Goal: Task Accomplishment & Management: Manage account settings

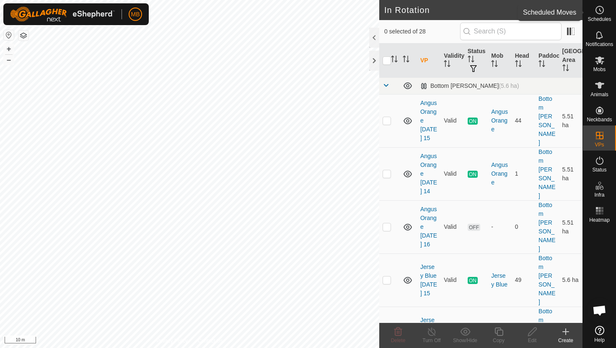
click at [602, 13] on icon at bounding box center [599, 10] width 10 height 10
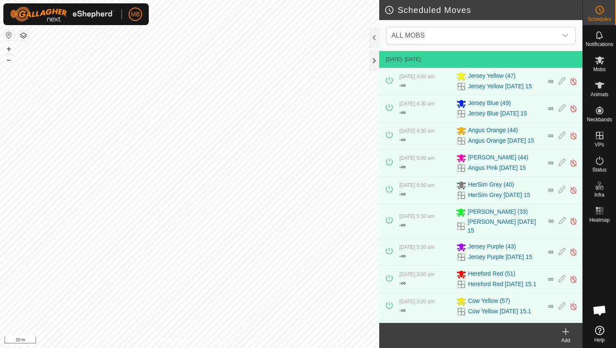
scroll to position [17, 0]
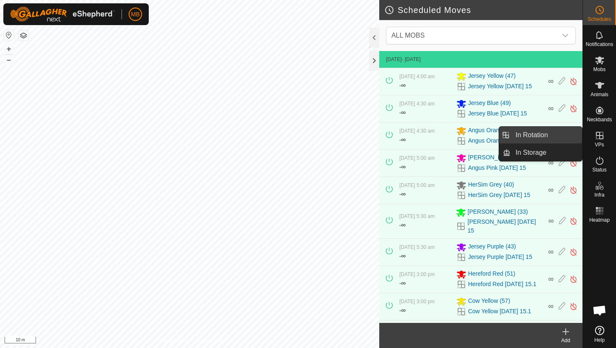
click at [543, 135] on link "In Rotation" at bounding box center [546, 135] width 72 height 17
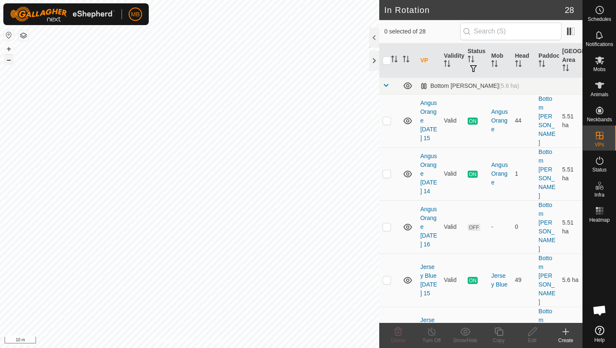
click at [9, 60] on button "–" at bounding box center [9, 60] width 10 height 10
click at [54, 0] on html "MB Schedules Notifications Mobs Animals Neckbands VPs Status Infra Heatmap Help…" at bounding box center [308, 174] width 616 height 348
click at [116, 0] on html "MB Schedules Notifications Mobs Animals Neckbands VPs Status Infra Heatmap Help…" at bounding box center [308, 174] width 616 height 348
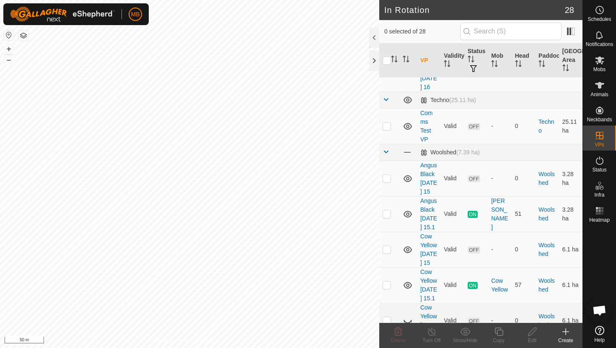
scroll to position [801, 0]
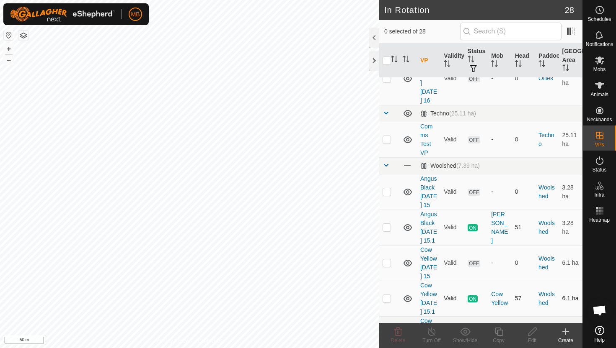
click at [386, 295] on p-checkbox at bounding box center [386, 298] width 8 height 7
checkbox input "true"
click at [500, 333] on icon at bounding box center [498, 332] width 10 height 10
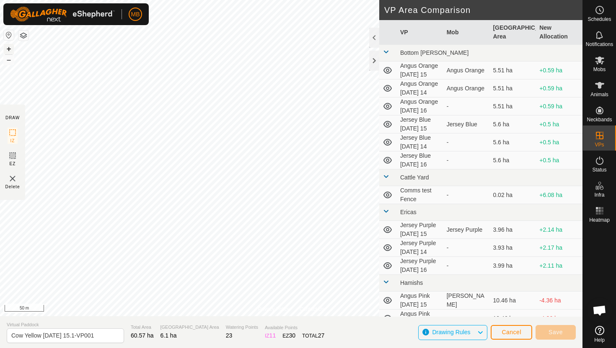
click at [10, 49] on button "+" at bounding box center [9, 49] width 10 height 10
click at [154, 0] on html "MB Schedules Notifications Mobs Animals Neckbands VPs Status Infra Heatmap Help…" at bounding box center [308, 174] width 616 height 348
click at [9, 46] on button "+" at bounding box center [9, 49] width 10 height 10
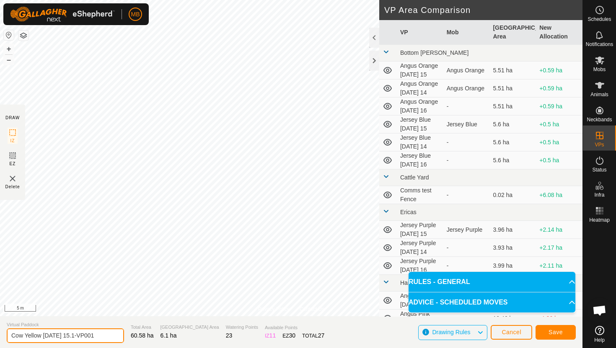
click at [101, 336] on input "Cow Yellow Monday 15.1-VP001" at bounding box center [65, 336] width 117 height 15
type input "Cow Yellow [DATE] 16"
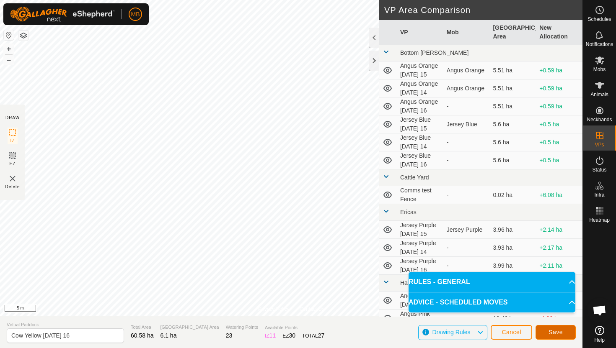
click at [551, 330] on span "Save" at bounding box center [555, 332] width 14 height 7
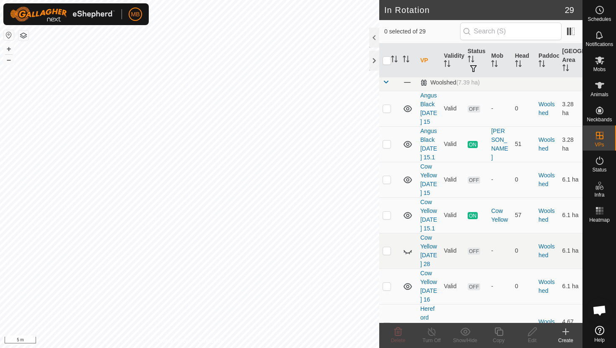
scroll to position [886, 0]
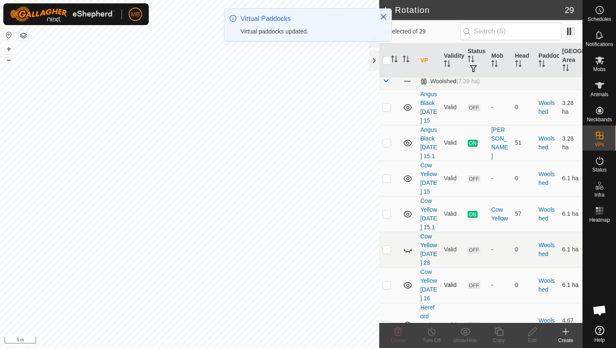
click at [387, 282] on p-checkbox at bounding box center [386, 285] width 8 height 7
checkbox input "true"
click at [498, 332] on icon at bounding box center [498, 332] width 10 height 10
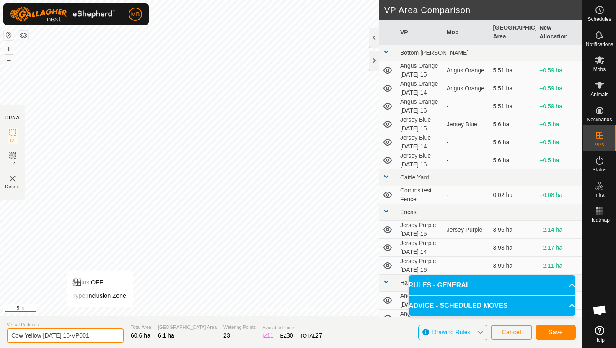
click at [98, 336] on input "Cow Yellow Tuesday 16-VP001" at bounding box center [65, 336] width 117 height 15
type input "Cow Yellow [DATE] 16.1"
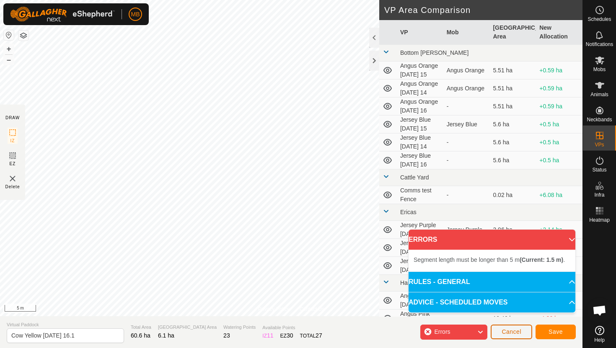
click at [505, 333] on span "Cancel" at bounding box center [511, 332] width 20 height 7
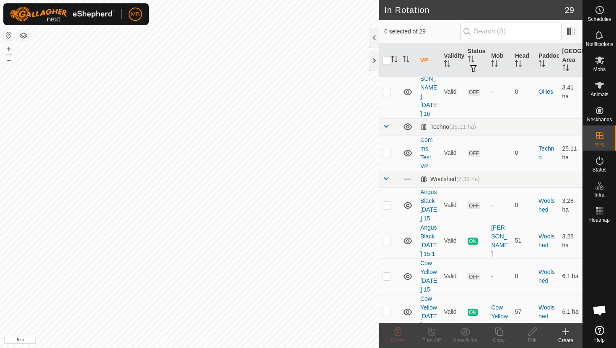
scroll to position [796, 0]
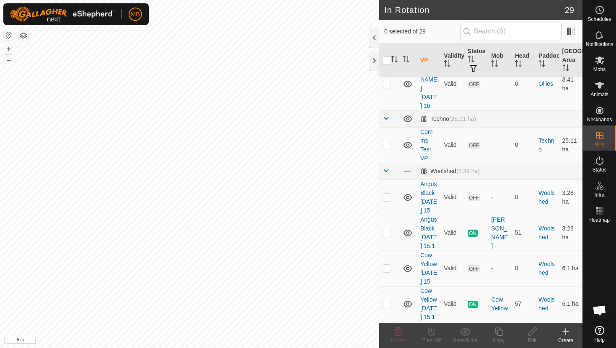
checkbox input "true"
click at [497, 333] on icon at bounding box center [498, 332] width 10 height 10
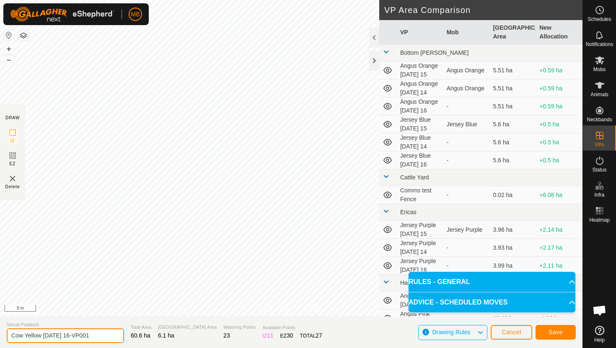
click at [96, 336] on input "Cow Yellow Tuesday 16-VP001" at bounding box center [65, 336] width 117 height 15
type input "Cow Yellow [DATE] 16.1"
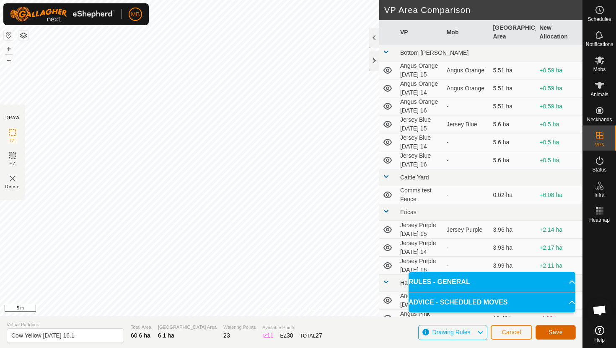
click at [557, 334] on span "Save" at bounding box center [555, 332] width 14 height 7
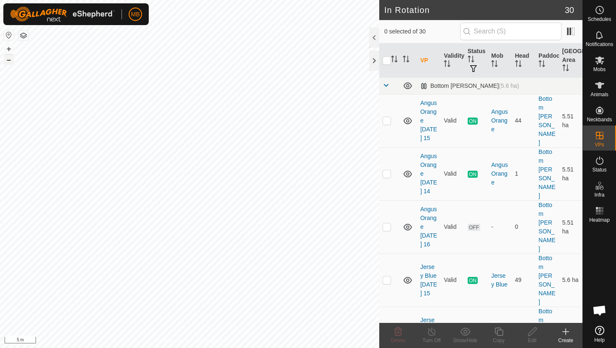
click at [8, 61] on button "–" at bounding box center [9, 60] width 10 height 10
click at [12, 62] on button "–" at bounding box center [9, 60] width 10 height 10
click at [8, 48] on button "+" at bounding box center [9, 49] width 10 height 10
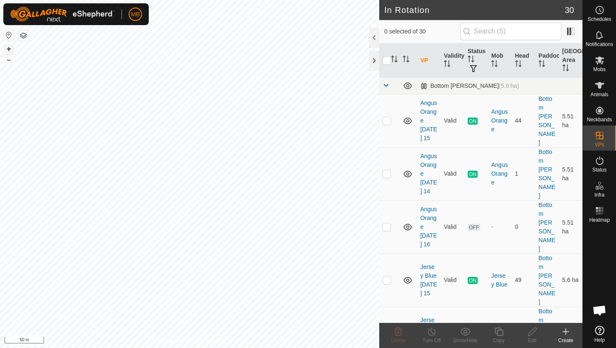
click at [8, 48] on button "+" at bounding box center [9, 49] width 10 height 10
click at [10, 49] on button "+" at bounding box center [9, 49] width 10 height 10
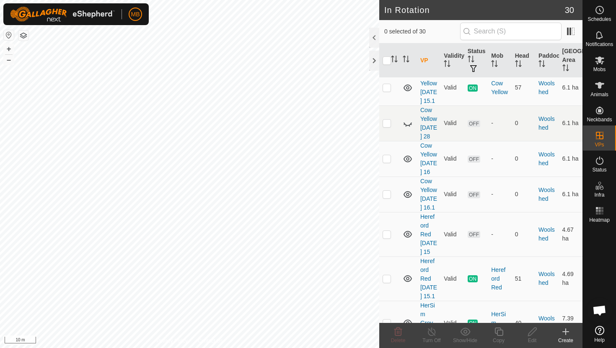
scroll to position [1011, 0]
click at [386, 277] on p-checkbox at bounding box center [386, 280] width 8 height 7
checkbox input "true"
click at [498, 332] on icon at bounding box center [498, 332] width 10 height 10
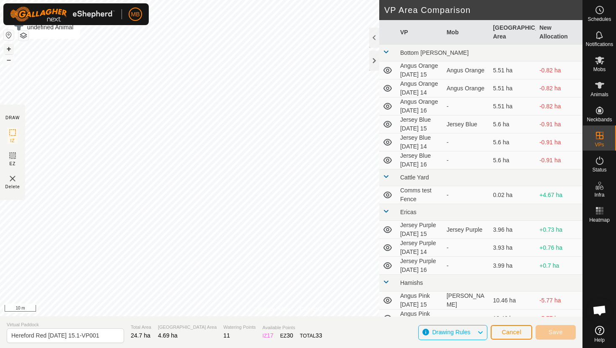
click at [9, 47] on button "+" at bounding box center [9, 49] width 10 height 10
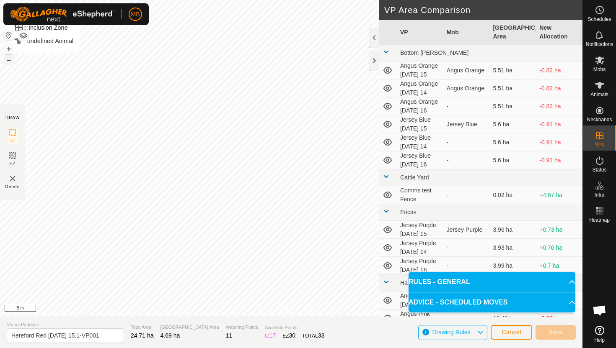
click at [8, 61] on button "–" at bounding box center [9, 60] width 10 height 10
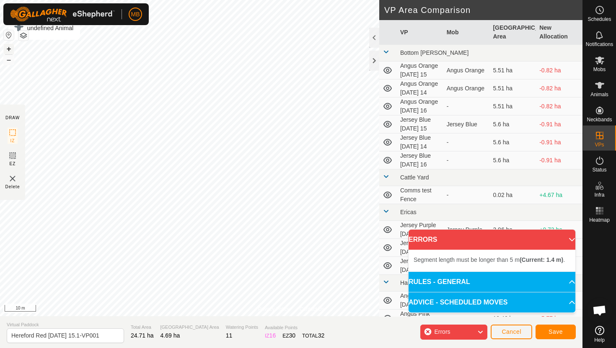
click at [8, 48] on button "+" at bounding box center [9, 49] width 10 height 10
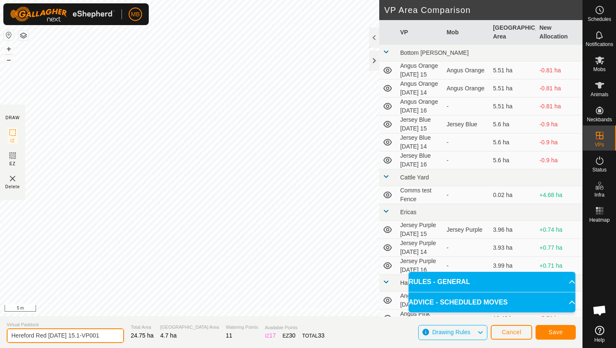
click at [104, 337] on input "Hereford Red Monday 15.1-VP001" at bounding box center [65, 336] width 117 height 15
type input "Hereford Red [DATE] 16"
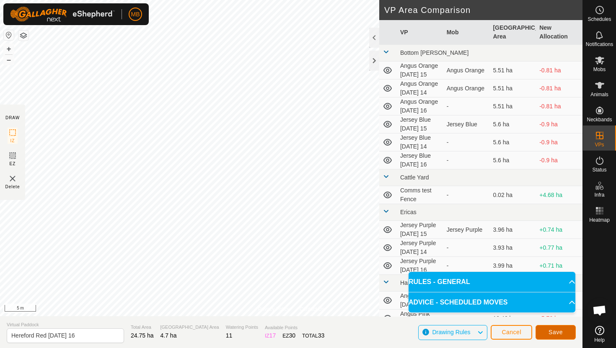
click at [547, 335] on button "Save" at bounding box center [555, 332] width 40 height 15
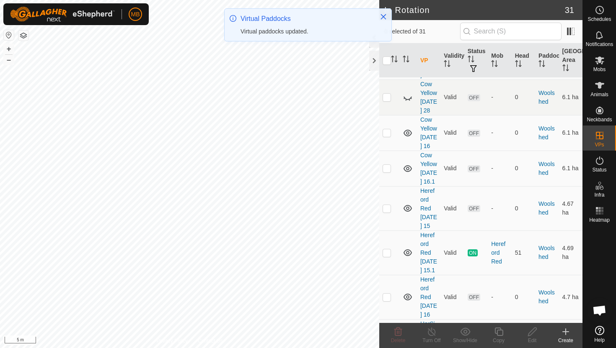
scroll to position [1038, 0]
click at [386, 294] on p-checkbox at bounding box center [386, 297] width 8 height 7
checkbox input "true"
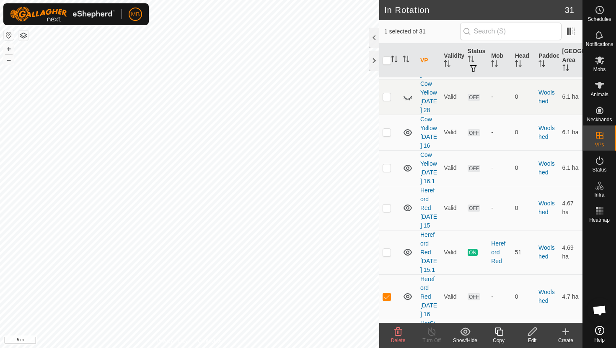
click at [499, 332] on icon at bounding box center [498, 332] width 10 height 10
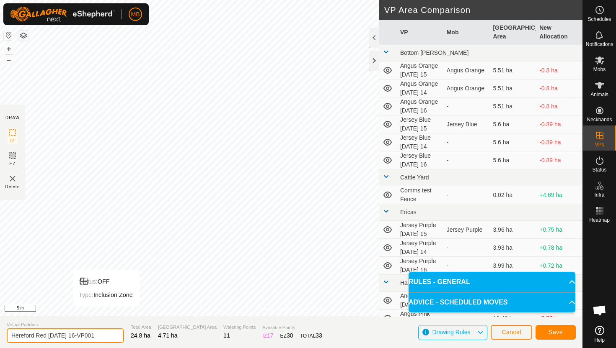
click at [100, 338] on input "Hereford Red Tuesday 16-VP001" at bounding box center [65, 336] width 117 height 15
type input "Hereford Red [DATE] 16.1"
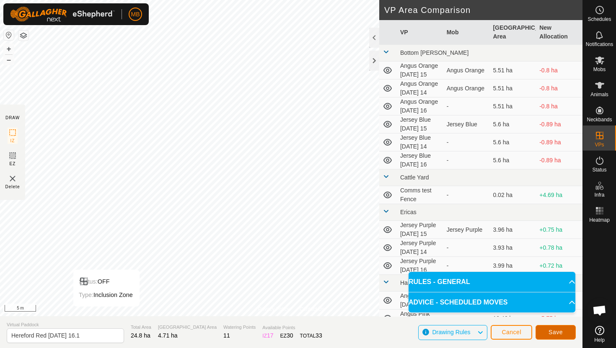
click at [554, 331] on span "Save" at bounding box center [555, 332] width 14 height 7
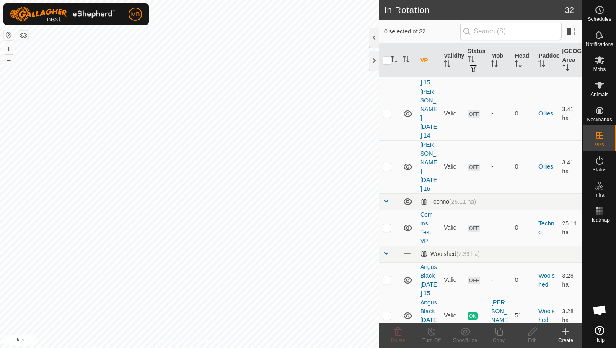
scroll to position [715, 0]
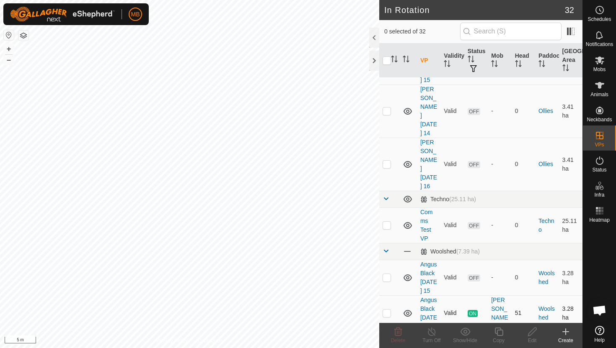
click at [388, 310] on p-checkbox at bounding box center [386, 313] width 8 height 7
checkbox input "true"
click at [499, 330] on icon at bounding box center [498, 332] width 8 height 8
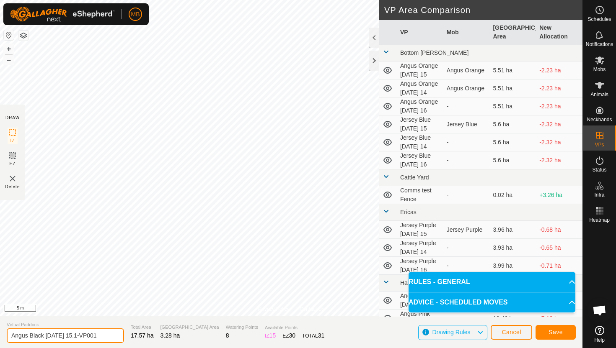
click at [100, 335] on input "Angus Black Monday 15.1-VP001" at bounding box center [65, 336] width 117 height 15
type input "Angus Black [DATE] 16"
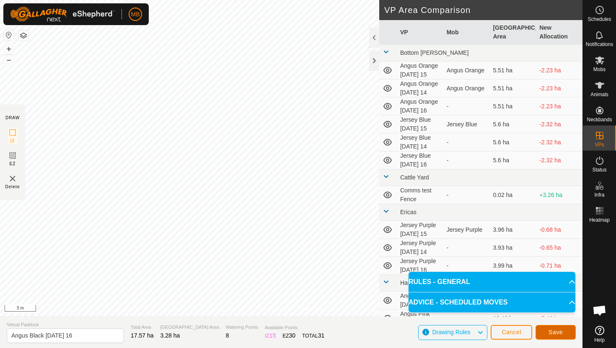
click at [546, 332] on button "Save" at bounding box center [555, 332] width 40 height 15
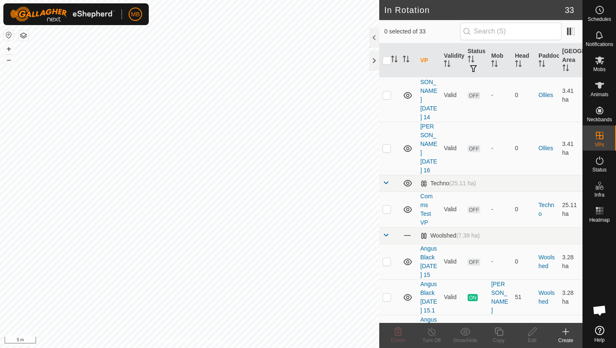
scroll to position [732, 0]
click at [387, 329] on p-checkbox at bounding box center [386, 332] width 8 height 7
checkbox input "true"
click at [499, 330] on icon at bounding box center [498, 332] width 8 height 8
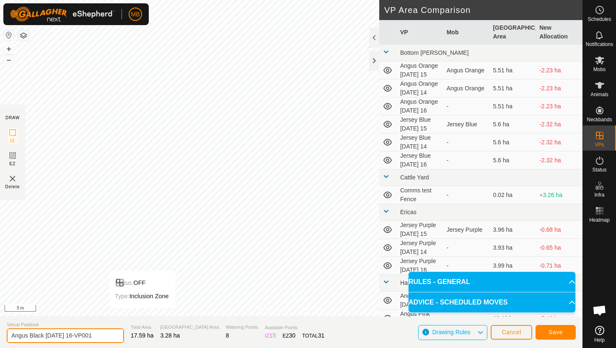
click at [99, 338] on input "Angus Black Tuesday 16-VP001" at bounding box center [65, 336] width 117 height 15
type input "Angus Black [DATE] 16.1"
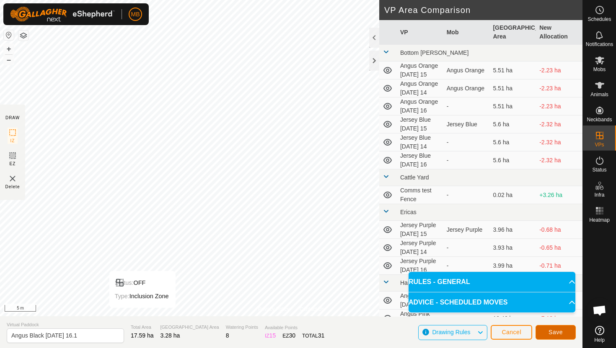
click at [557, 333] on span "Save" at bounding box center [555, 332] width 14 height 7
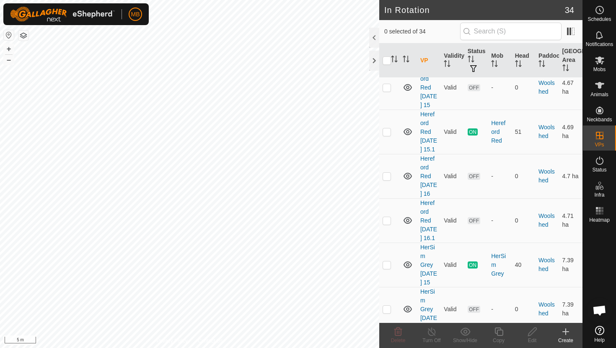
scroll to position [1301, 0]
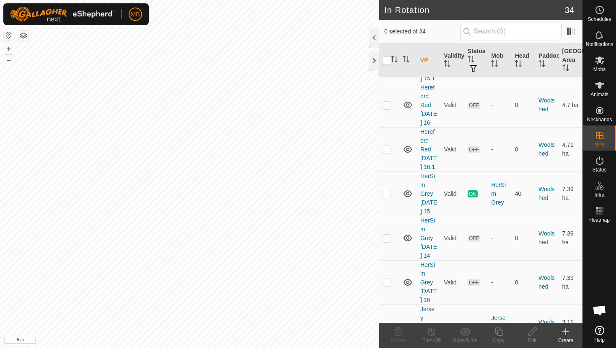
click at [388, 324] on p-checkbox at bounding box center [386, 327] width 8 height 7
checkbox input "true"
click at [499, 331] on icon at bounding box center [498, 332] width 10 height 10
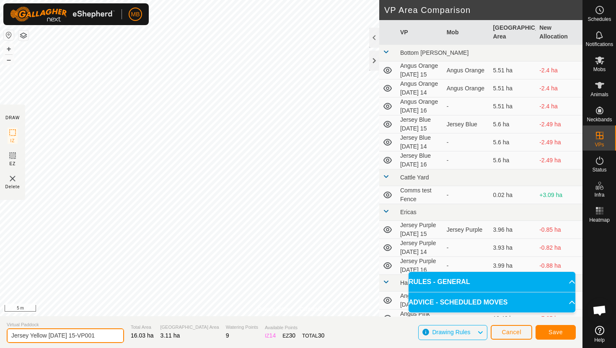
click at [100, 337] on input "Jersey Yellow Monday 15-VP001" at bounding box center [65, 336] width 117 height 15
type input "Jersey Yellow [DATE] 16"
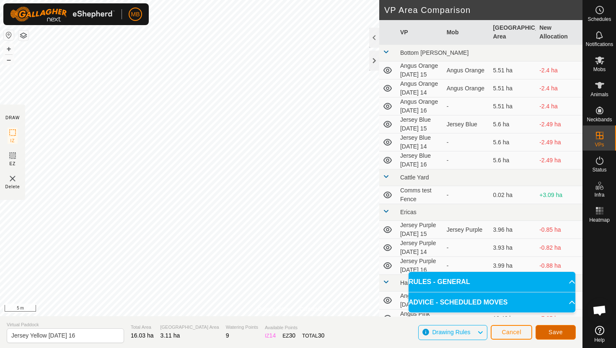
click at [560, 329] on span "Save" at bounding box center [555, 332] width 14 height 7
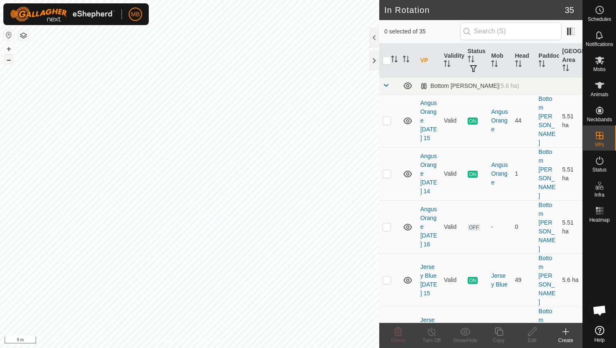
click at [10, 63] on button "–" at bounding box center [9, 60] width 10 height 10
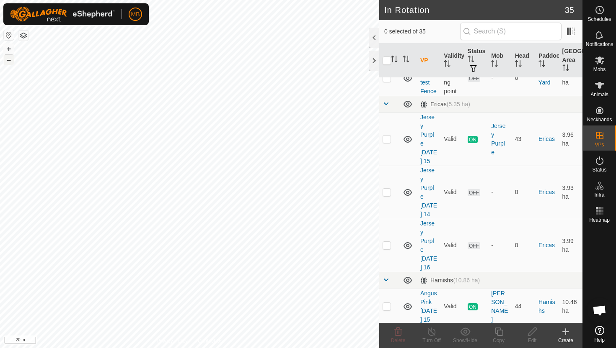
scroll to position [371, 0]
click at [386, 302] on p-checkbox at bounding box center [386, 305] width 8 height 7
checkbox input "true"
click at [499, 331] on icon at bounding box center [498, 332] width 10 height 10
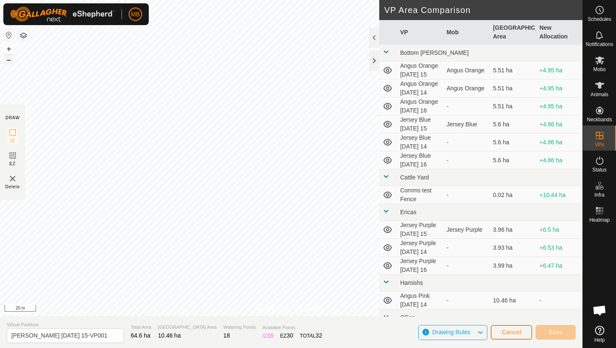
click at [8, 58] on button "–" at bounding box center [9, 60] width 10 height 10
click at [10, 48] on button "+" at bounding box center [9, 49] width 10 height 10
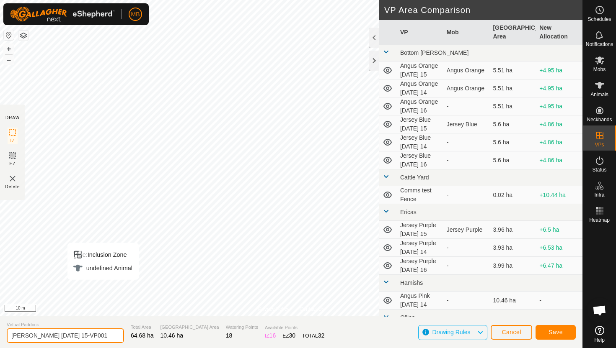
click at [99, 338] on input "Angus Pink Monday 15-VP001" at bounding box center [65, 336] width 117 height 15
type input "Angus Pink [DATE] 16"
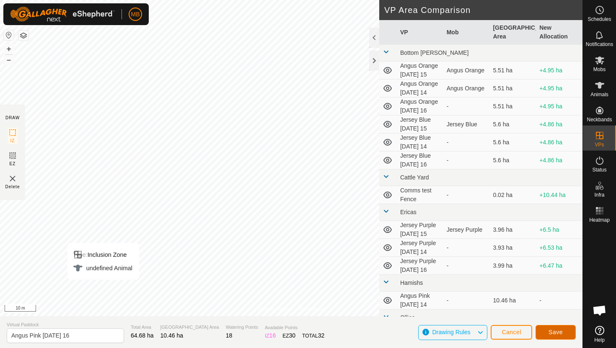
click at [562, 328] on button "Save" at bounding box center [555, 332] width 40 height 15
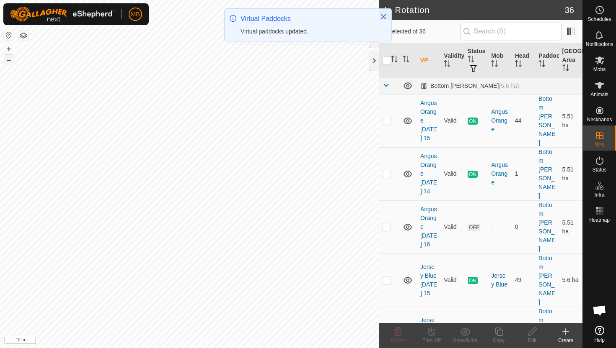
click at [8, 60] on button "–" at bounding box center [9, 60] width 10 height 10
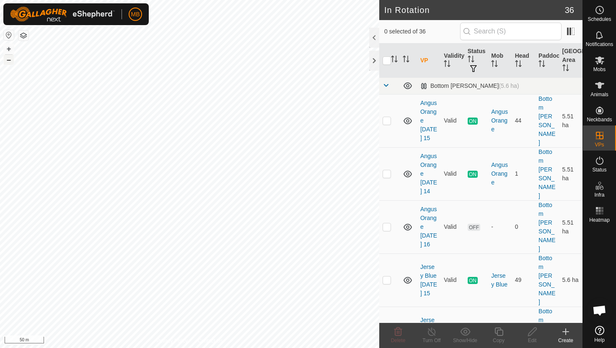
click at [8, 60] on button "–" at bounding box center [9, 60] width 10 height 10
click at [10, 61] on button "–" at bounding box center [9, 60] width 10 height 10
click at [602, 61] on icon at bounding box center [599, 60] width 10 height 10
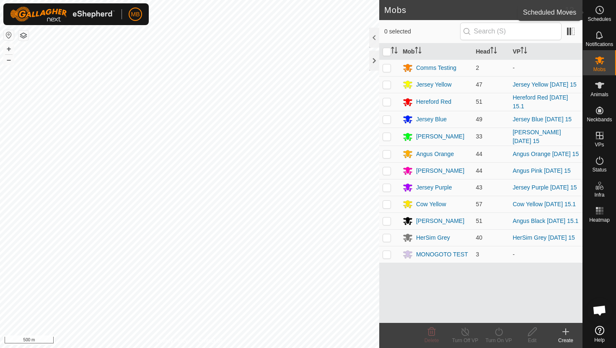
click at [600, 15] on es-schedule-vp-svg-icon at bounding box center [599, 9] width 15 height 13
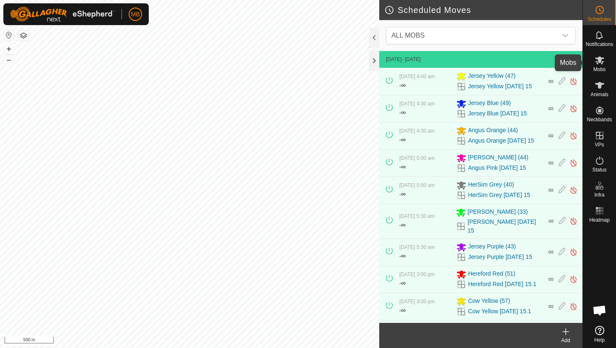
click at [600, 62] on icon at bounding box center [599, 61] width 9 height 8
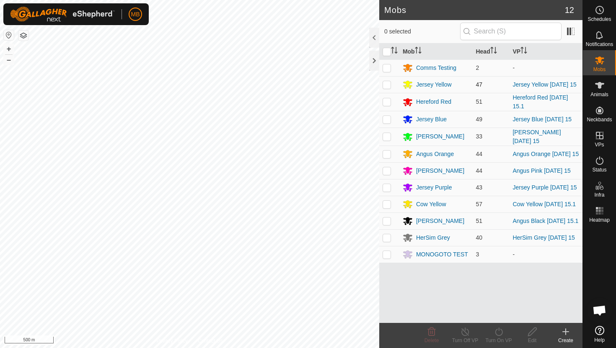
click at [386, 84] on p-checkbox at bounding box center [386, 84] width 8 height 7
checkbox input "true"
click at [500, 333] on icon at bounding box center [498, 332] width 10 height 10
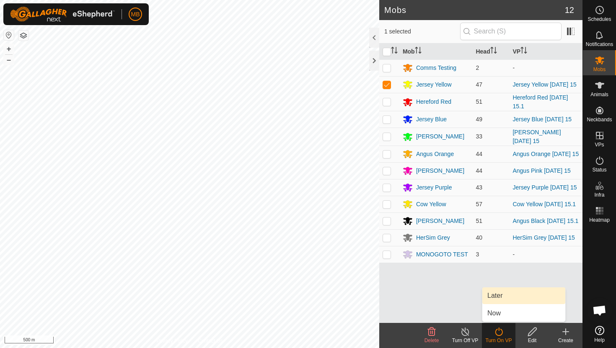
click at [505, 296] on link "Later" at bounding box center [523, 296] width 83 height 17
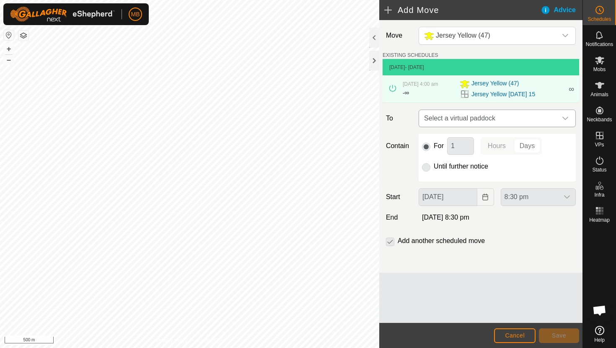
click at [549, 118] on span "Select a virtual paddock" at bounding box center [488, 118] width 136 height 17
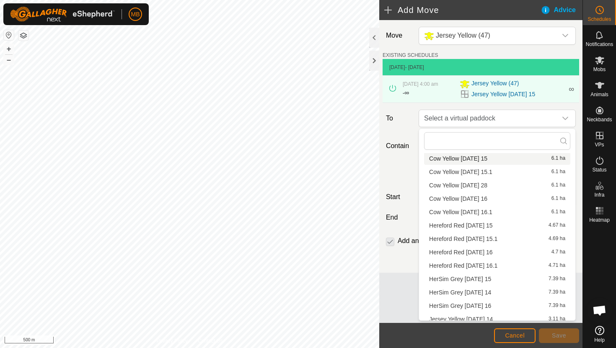
scroll to position [92, 0]
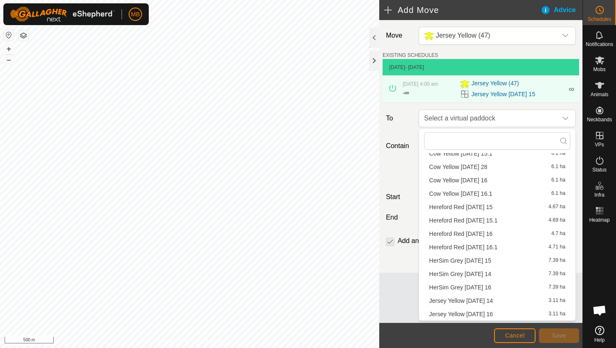
click at [477, 314] on li "Jersey Yellow [DATE] 16 3.11 ha" at bounding box center [497, 314] width 146 height 13
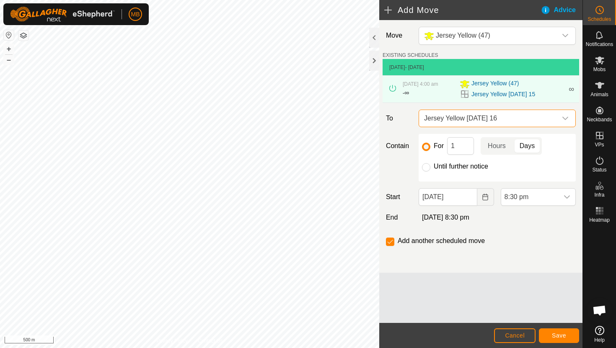
click at [441, 167] on label "Until further notice" at bounding box center [460, 166] width 54 height 7
click at [430, 167] on input "Until further notice" at bounding box center [426, 167] width 8 height 8
radio input "true"
checkbox input "false"
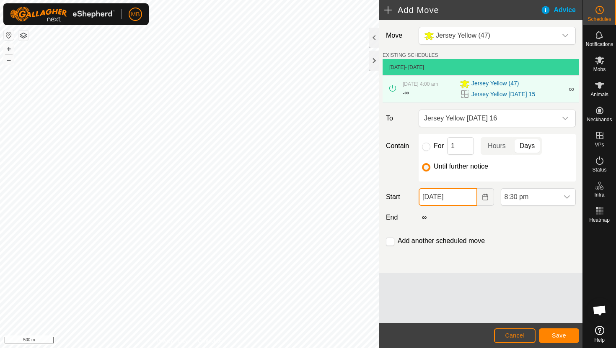
click at [465, 196] on input "[DATE]" at bounding box center [447, 197] width 58 height 18
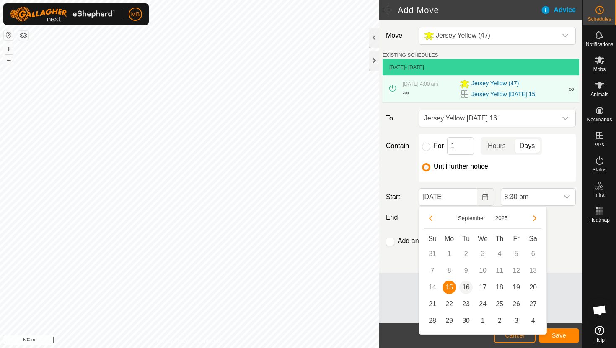
click at [469, 286] on span "16" at bounding box center [465, 287] width 13 height 13
type input "[DATE]"
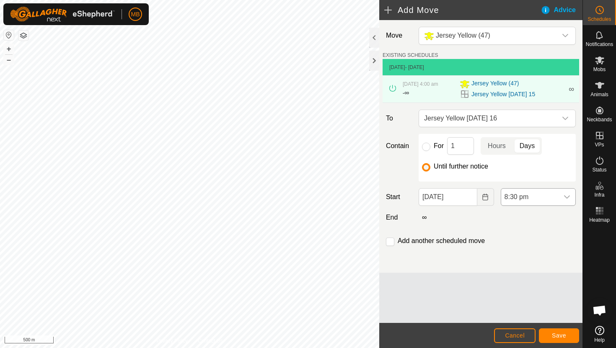
click at [556, 199] on span "8:30 pm" at bounding box center [529, 197] width 57 height 17
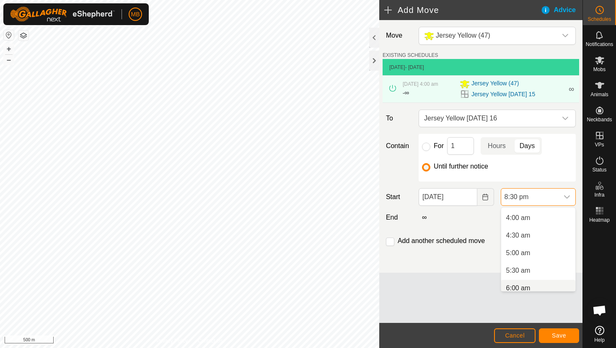
scroll to position [138, 0]
click at [545, 242] on li "4:30 am" at bounding box center [538, 236] width 74 height 17
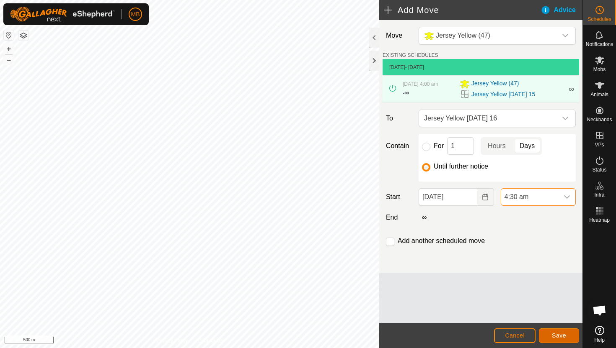
click at [557, 334] on span "Save" at bounding box center [558, 335] width 14 height 7
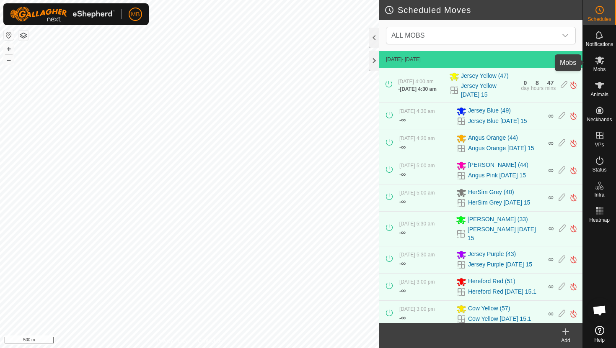
click at [598, 64] on icon at bounding box center [599, 60] width 10 height 10
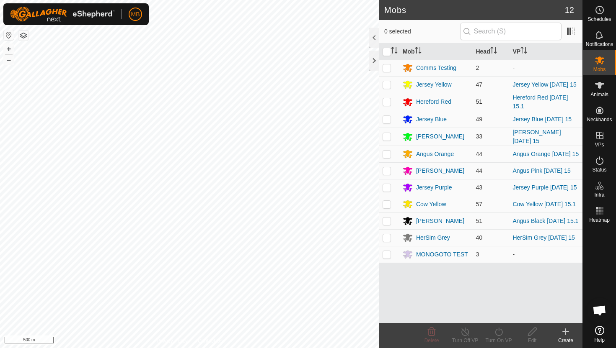
click at [387, 101] on p-checkbox at bounding box center [386, 101] width 8 height 7
checkbox input "true"
click at [498, 331] on icon at bounding box center [498, 332] width 10 height 10
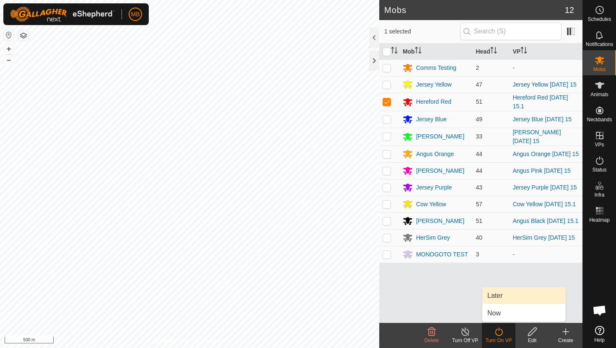
click at [503, 300] on link "Later" at bounding box center [523, 296] width 83 height 17
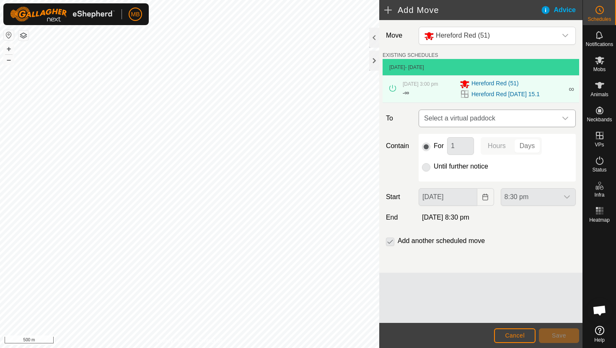
click at [564, 116] on icon "dropdown trigger" at bounding box center [565, 118] width 7 height 7
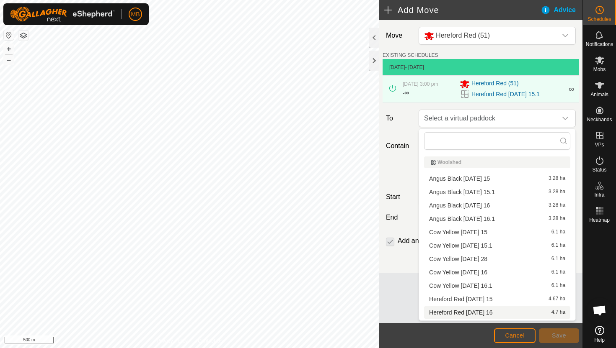
click at [471, 311] on li "Hereford Red [DATE] 16 4.7 ha" at bounding box center [497, 313] width 146 height 13
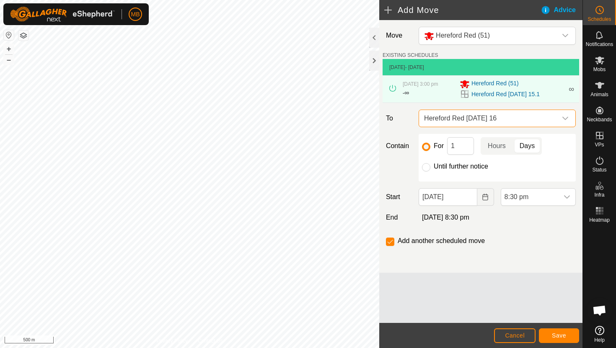
click at [451, 164] on label "Until further notice" at bounding box center [460, 166] width 54 height 7
click at [430, 164] on input "Until further notice" at bounding box center [426, 167] width 8 height 8
radio input "true"
checkbox input "false"
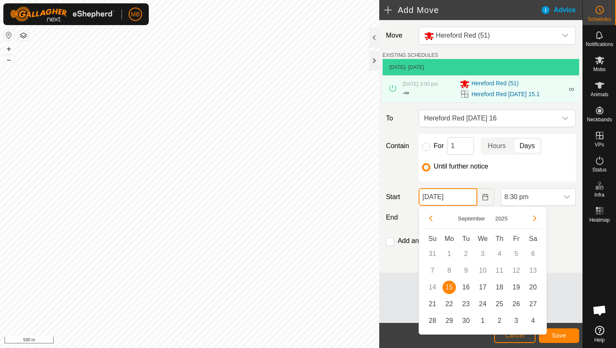
click at [469, 196] on input "[DATE]" at bounding box center [447, 197] width 58 height 18
click at [466, 286] on span "16" at bounding box center [465, 287] width 13 height 13
type input "[DATE]"
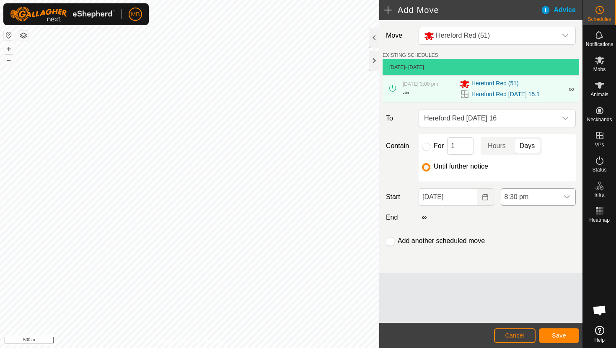
click at [542, 194] on span "8:30 pm" at bounding box center [529, 197] width 57 height 17
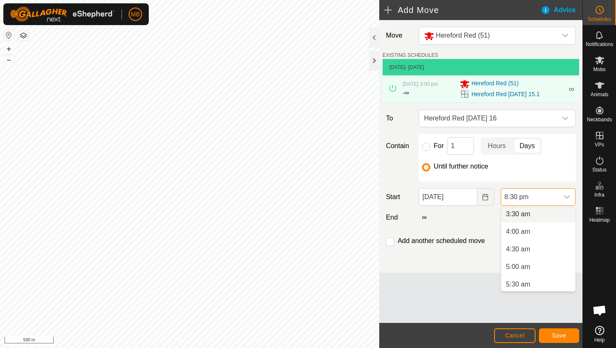
scroll to position [136, 0]
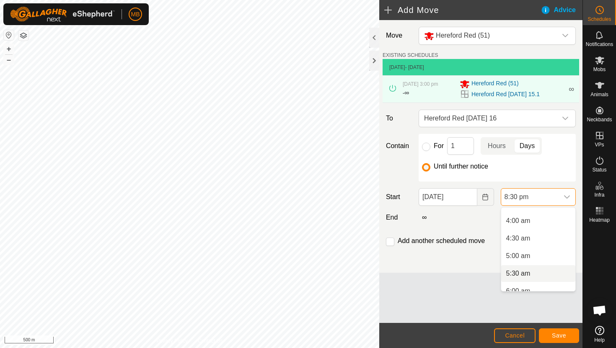
click at [532, 272] on li "5:30 am" at bounding box center [538, 273] width 74 height 17
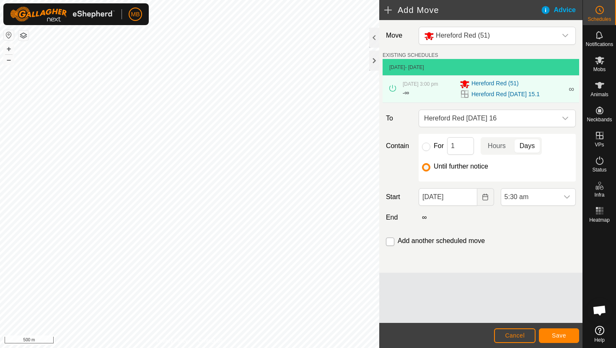
click at [389, 242] on input "checkbox" at bounding box center [390, 242] width 8 height 8
checkbox input "true"
click at [558, 336] on span "Save" at bounding box center [558, 335] width 14 height 7
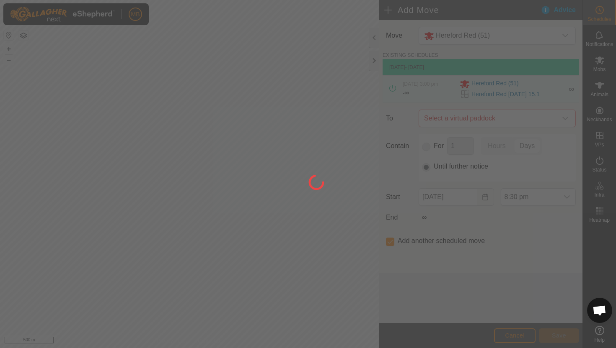
type input "[DATE]"
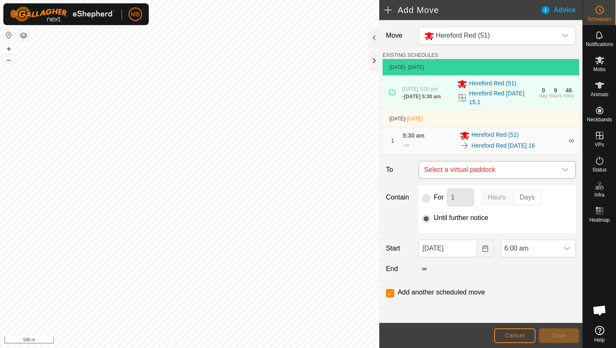
click at [564, 173] on icon "dropdown trigger" at bounding box center [565, 170] width 7 height 7
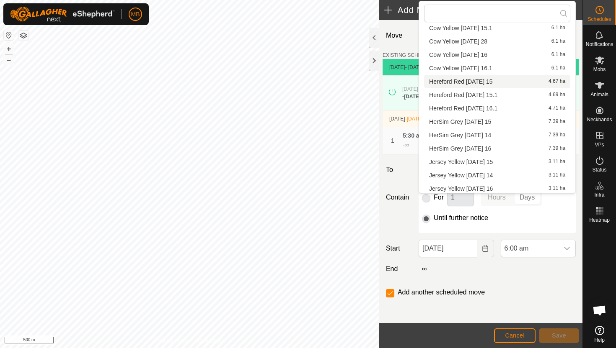
scroll to position [92, 0]
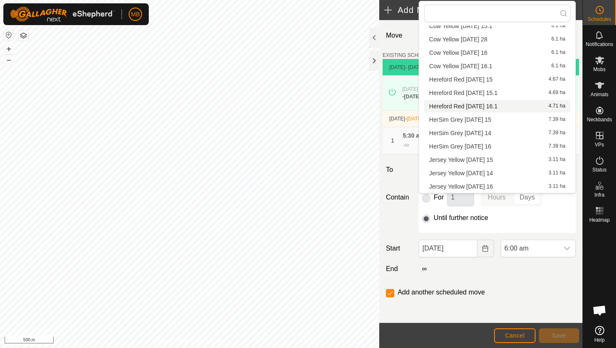
click at [505, 106] on li "Hereford Red [DATE] 16.1 4.71 ha" at bounding box center [497, 106] width 146 height 13
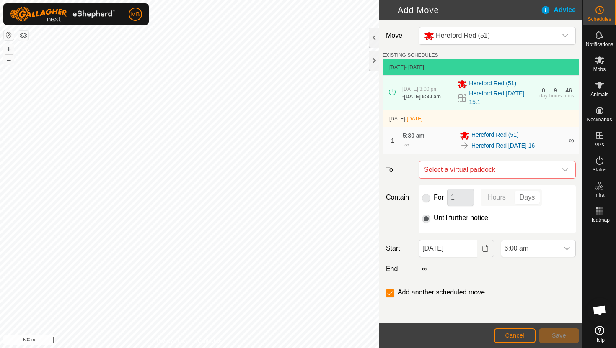
checkbox input "false"
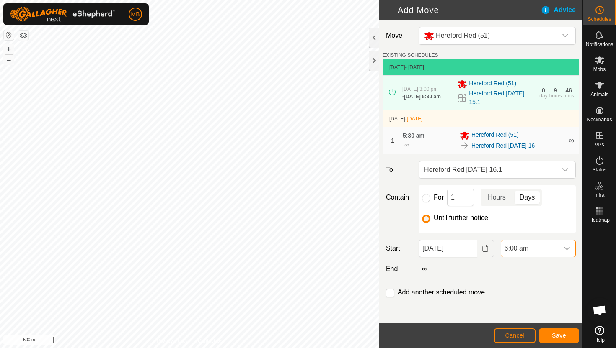
click at [552, 250] on span "6:00 am" at bounding box center [529, 248] width 57 height 17
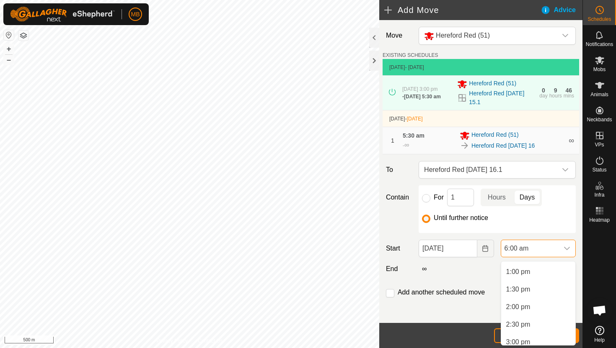
scroll to position [457, 0]
click at [533, 335] on li "3:00 pm" at bounding box center [538, 337] width 74 height 17
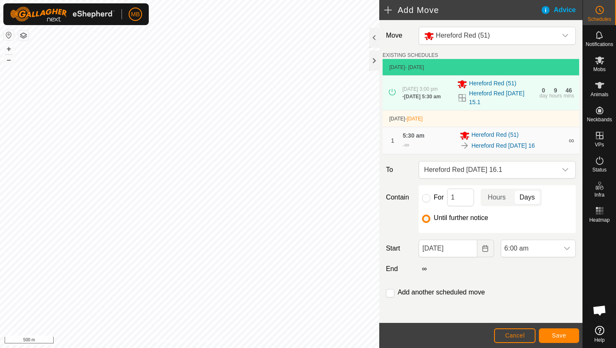
scroll to position [211, 0]
click at [552, 333] on span "Save" at bounding box center [558, 335] width 14 height 7
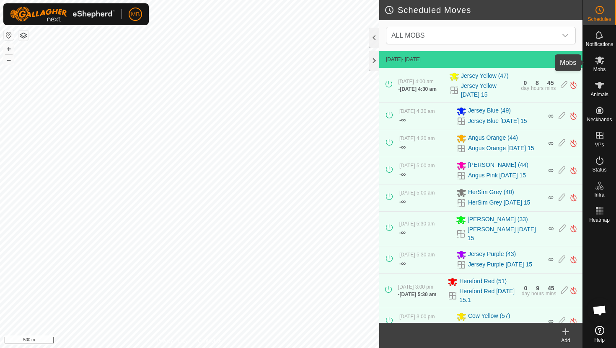
click at [600, 65] on es-mob-svg-icon at bounding box center [599, 60] width 15 height 13
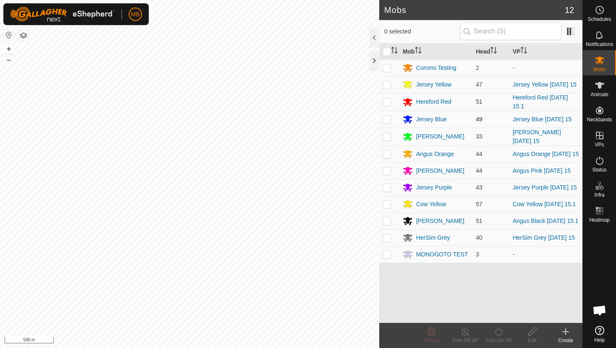
click at [389, 119] on p-checkbox at bounding box center [386, 119] width 8 height 7
checkbox input "true"
click at [497, 330] on icon at bounding box center [498, 332] width 10 height 10
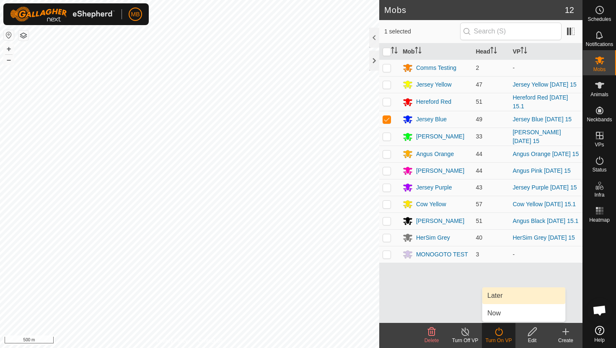
click at [498, 294] on link "Later" at bounding box center [523, 296] width 83 height 17
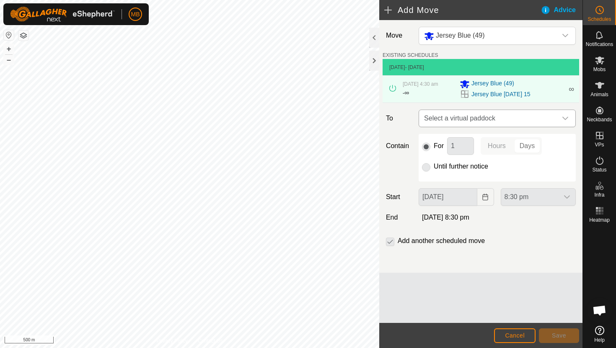
click at [560, 117] on div "dropdown trigger" at bounding box center [565, 118] width 17 height 17
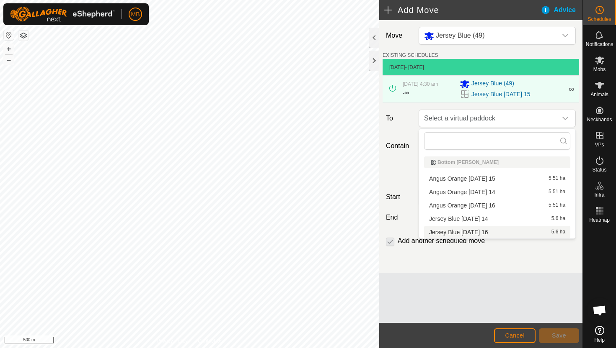
click at [486, 230] on li "Jersey Blue [DATE] 16 5.6 ha" at bounding box center [497, 232] width 146 height 13
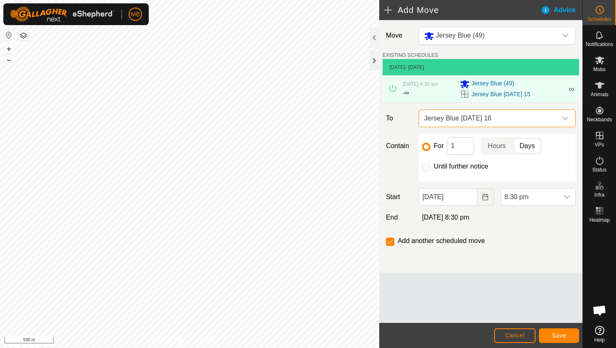
click at [447, 165] on label "Until further notice" at bounding box center [460, 166] width 54 height 7
click at [430, 165] on input "Until further notice" at bounding box center [426, 167] width 8 height 8
radio input "true"
checkbox input "false"
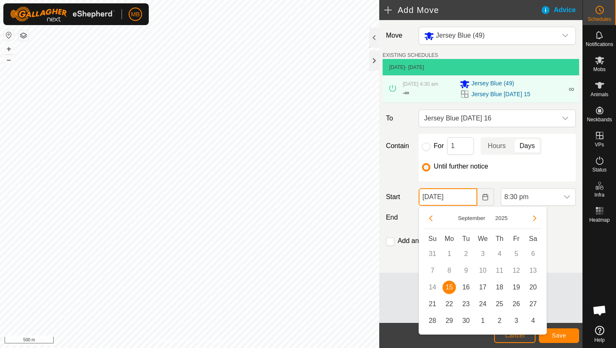
click at [469, 199] on input "[DATE]" at bounding box center [447, 197] width 58 height 18
click at [469, 288] on span "16" at bounding box center [465, 287] width 13 height 13
type input "[DATE]"
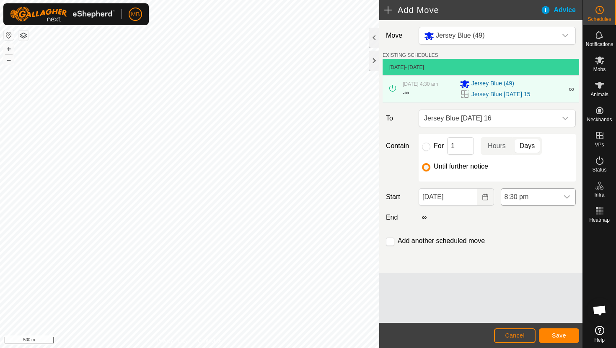
click at [552, 198] on span "8:30 pm" at bounding box center [529, 197] width 57 height 17
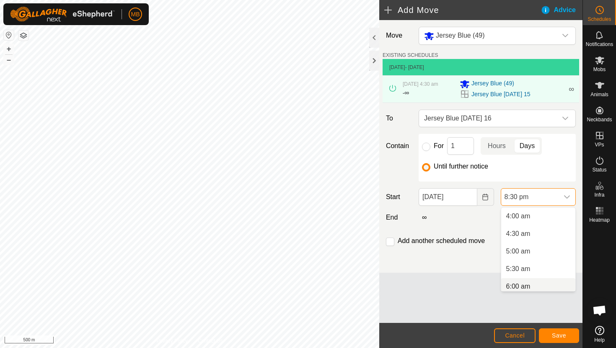
scroll to position [139, 0]
click at [544, 237] on li "4:30 am" at bounding box center [538, 235] width 74 height 17
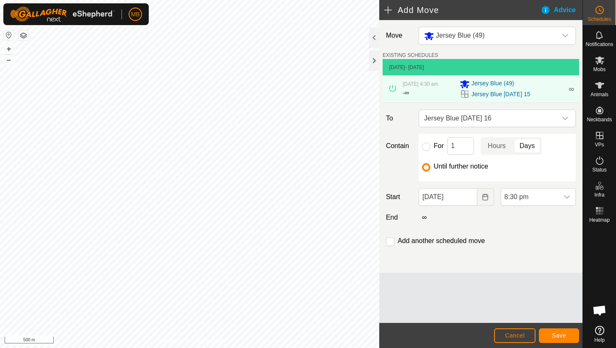
scroll to position [654, 0]
click at [562, 335] on span "Save" at bounding box center [558, 335] width 14 height 7
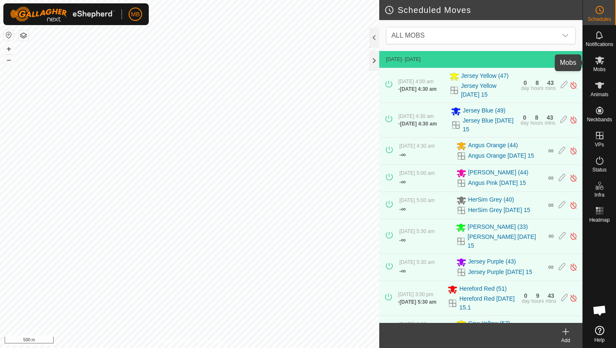
click at [595, 64] on icon at bounding box center [599, 60] width 10 height 10
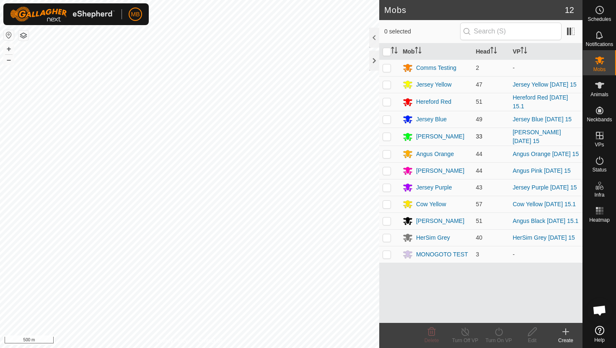
click at [388, 139] on p-checkbox at bounding box center [386, 136] width 8 height 7
checkbox input "true"
click at [496, 330] on icon at bounding box center [499, 332] width 8 height 8
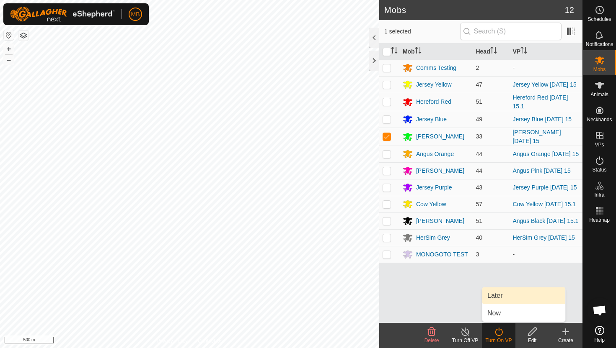
click at [497, 296] on link "Later" at bounding box center [523, 296] width 83 height 17
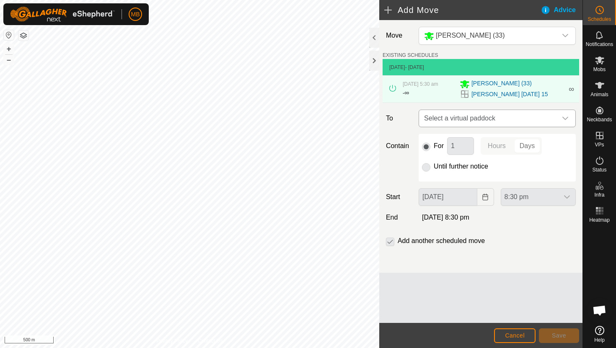
click at [562, 120] on icon "dropdown trigger" at bounding box center [565, 118] width 7 height 7
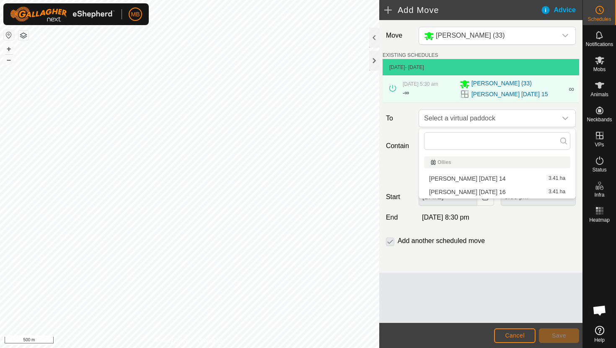
click at [492, 193] on li "[PERSON_NAME] [DATE] 16 3.41 ha" at bounding box center [497, 192] width 146 height 13
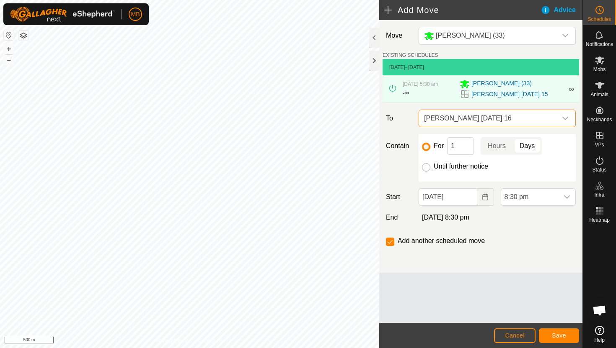
click at [426, 168] on input "Until further notice" at bounding box center [426, 167] width 8 height 8
radio input "true"
checkbox input "false"
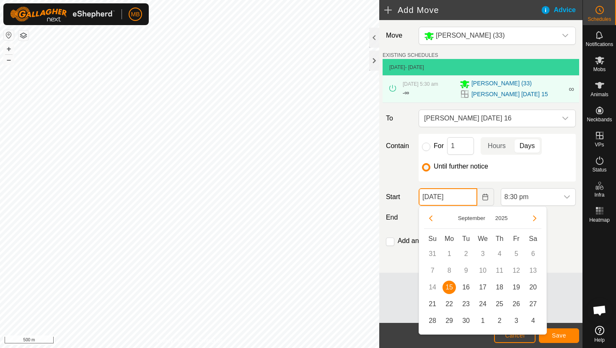
click at [467, 197] on input "[DATE]" at bounding box center [447, 197] width 58 height 18
click at [463, 285] on span "16" at bounding box center [465, 287] width 13 height 13
type input "[DATE]"
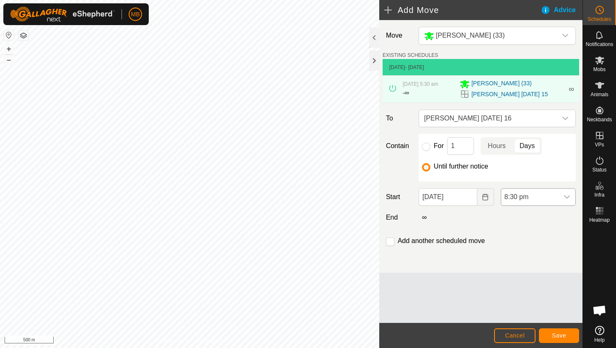
click at [539, 200] on span "8:30 pm" at bounding box center [529, 197] width 57 height 17
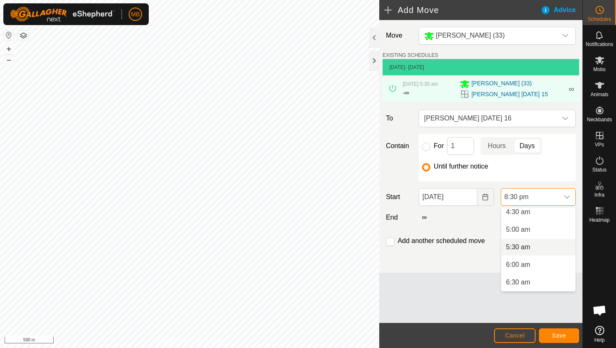
scroll to position [161, 0]
click at [540, 228] on li "5:00 am" at bounding box center [538, 231] width 74 height 17
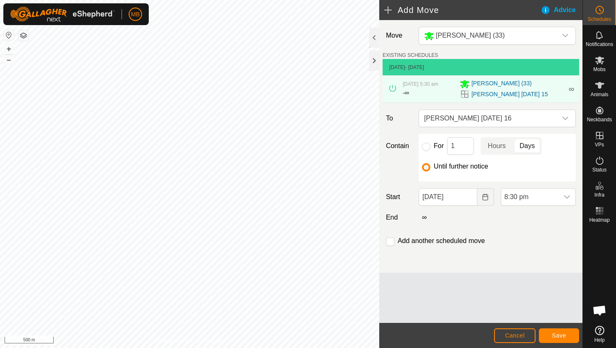
scroll to position [654, 0]
click at [559, 335] on span "Save" at bounding box center [558, 335] width 14 height 7
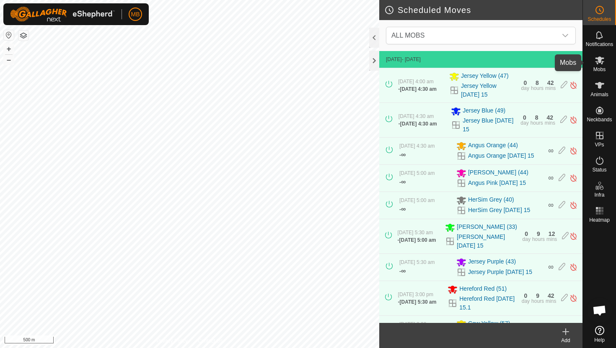
click at [600, 63] on icon at bounding box center [599, 60] width 10 height 10
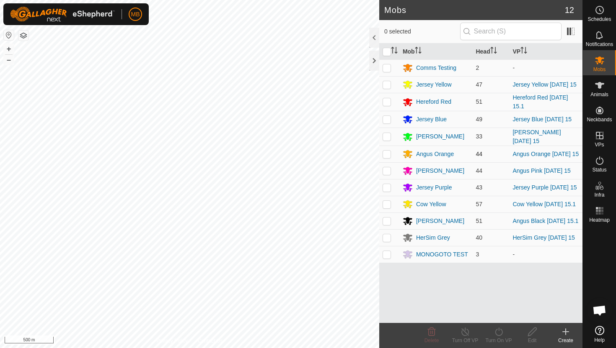
click at [385, 155] on p-checkbox at bounding box center [386, 154] width 8 height 7
checkbox input "true"
click at [496, 332] on icon at bounding box center [498, 332] width 10 height 10
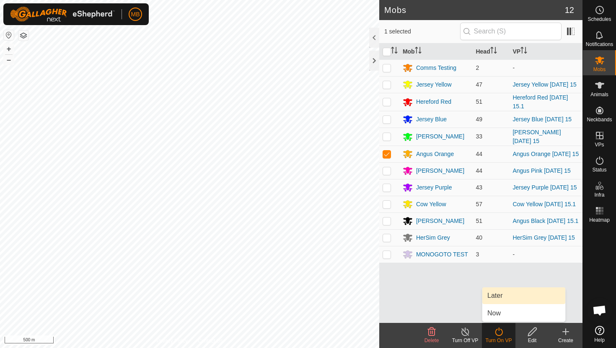
click at [498, 294] on link "Later" at bounding box center [523, 296] width 83 height 17
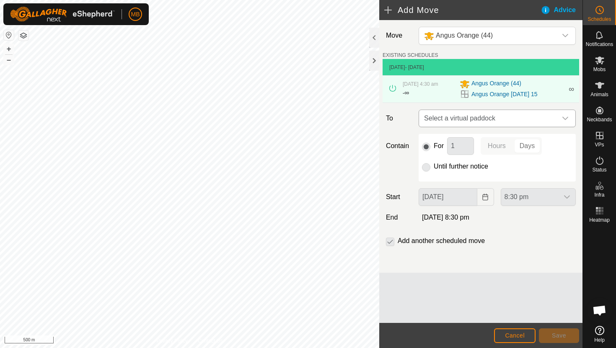
click at [561, 119] on div "dropdown trigger" at bounding box center [565, 118] width 17 height 17
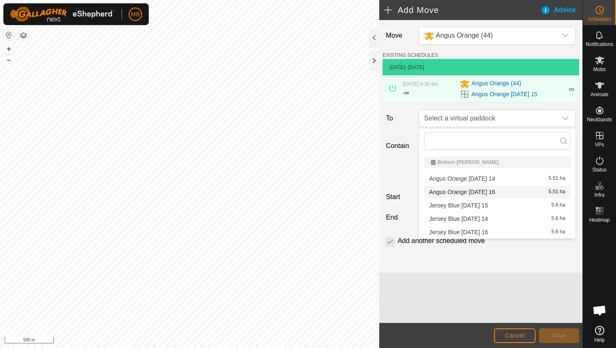
click at [492, 190] on li "Angus Orange [DATE] 16 5.51 ha" at bounding box center [497, 192] width 146 height 13
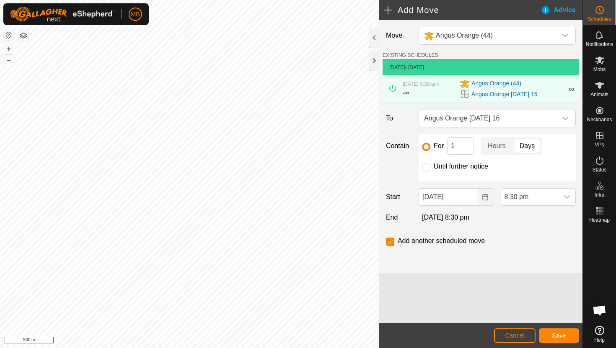
click at [462, 166] on label "Until further notice" at bounding box center [460, 166] width 54 height 7
click at [430, 166] on input "Until further notice" at bounding box center [426, 167] width 8 height 8
radio input "true"
checkbox input "false"
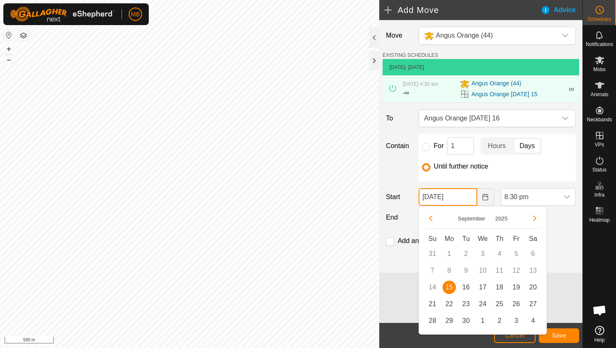
click at [469, 196] on input "[DATE]" at bounding box center [447, 197] width 58 height 18
click at [468, 285] on span "16" at bounding box center [465, 287] width 13 height 13
type input "[DATE]"
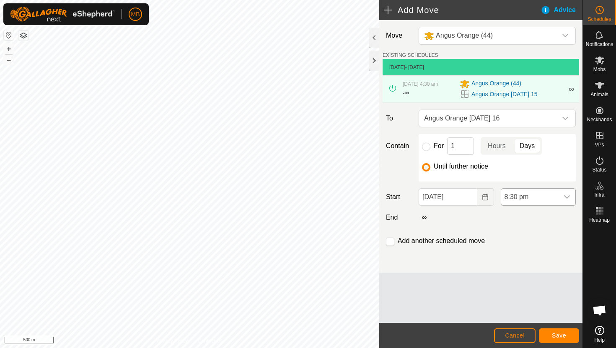
click at [538, 198] on span "8:30 pm" at bounding box center [529, 197] width 57 height 17
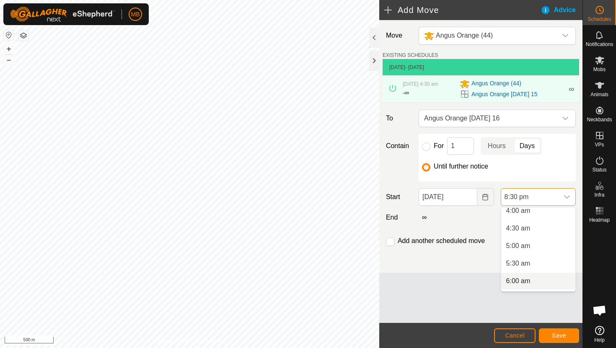
scroll to position [144, 0]
click at [538, 232] on li "4:30 am" at bounding box center [538, 230] width 74 height 17
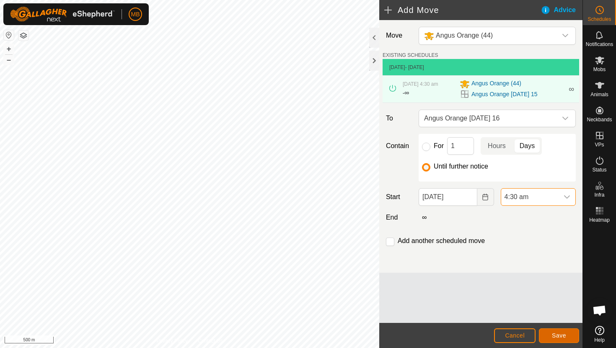
click at [559, 336] on span "Save" at bounding box center [558, 335] width 14 height 7
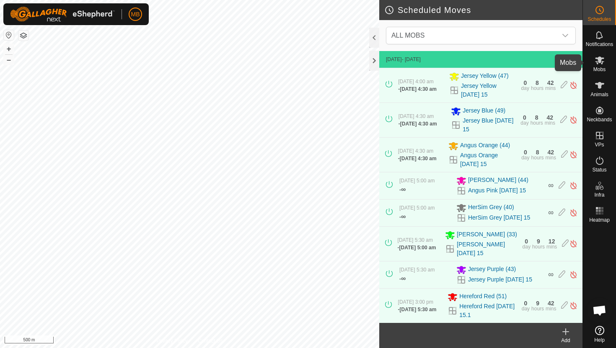
click at [598, 64] on icon at bounding box center [599, 60] width 10 height 10
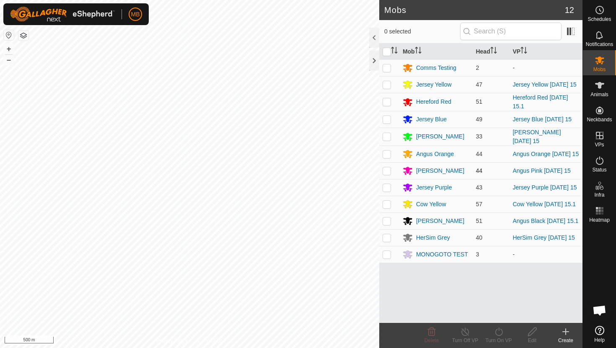
click at [386, 170] on p-checkbox at bounding box center [386, 170] width 8 height 7
checkbox input "true"
click at [499, 331] on icon at bounding box center [498, 332] width 10 height 10
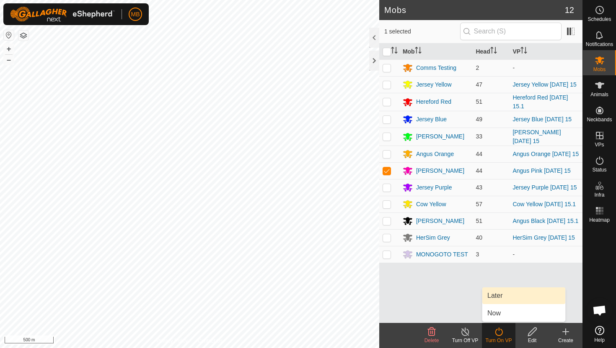
click at [502, 294] on link "Later" at bounding box center [523, 296] width 83 height 17
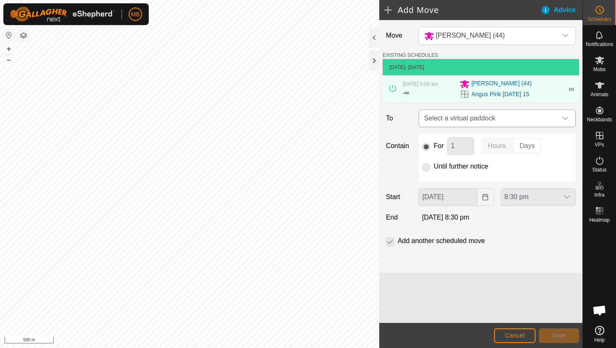
click at [567, 117] on icon "dropdown trigger" at bounding box center [565, 118] width 7 height 7
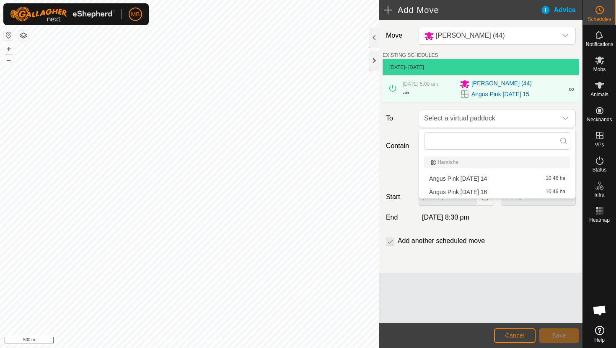
click at [486, 190] on li "Angus Pink [DATE] 16 10.46 ha" at bounding box center [497, 192] width 146 height 13
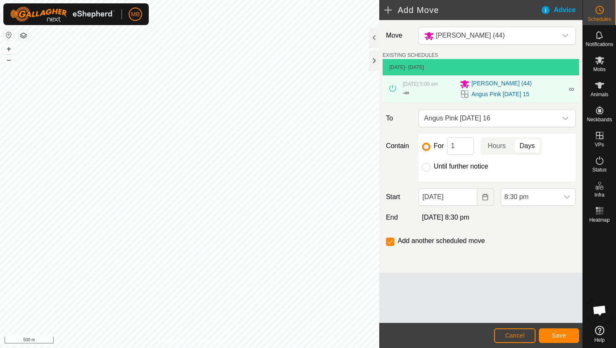
click at [446, 166] on label "Until further notice" at bounding box center [460, 166] width 54 height 7
click at [430, 166] on input "Until further notice" at bounding box center [426, 167] width 8 height 8
radio input "true"
checkbox input "false"
click at [466, 196] on input "[DATE]" at bounding box center [447, 197] width 58 height 18
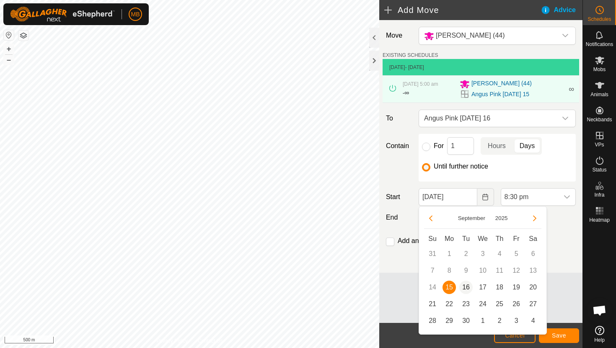
click at [466, 286] on span "16" at bounding box center [465, 287] width 13 height 13
type input "[DATE]"
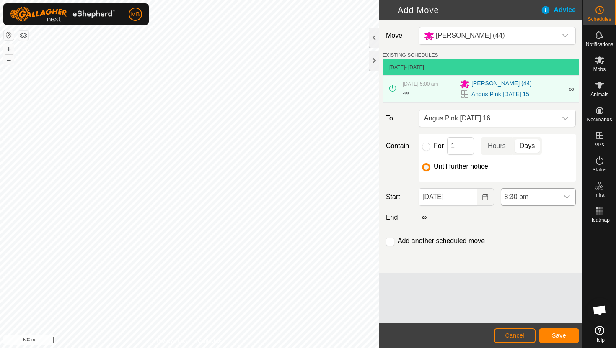
click at [545, 199] on span "8:30 pm" at bounding box center [529, 197] width 57 height 17
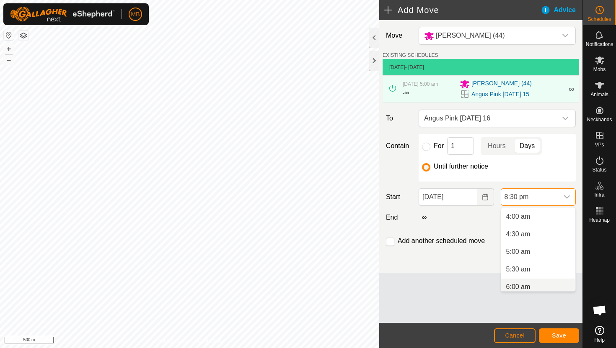
scroll to position [138, 0]
